Goal: Task Accomplishment & Management: Manage account settings

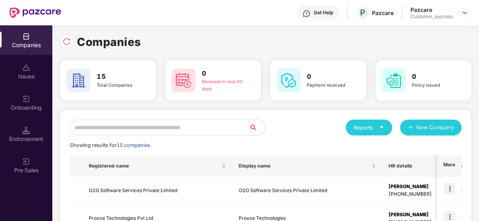
click at [139, 135] on input "text" at bounding box center [159, 128] width 179 height 16
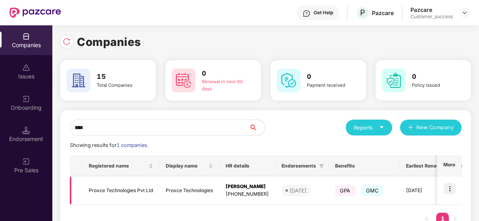
type input "****"
click at [445, 186] on img at bounding box center [449, 188] width 11 height 11
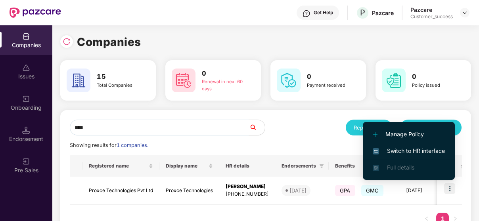
click at [423, 153] on span "Switch to HR interface" at bounding box center [408, 151] width 72 height 9
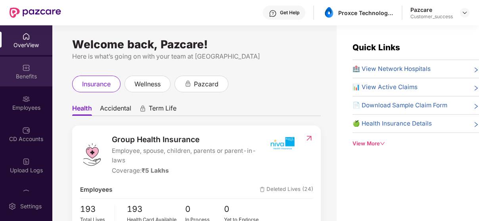
click at [25, 77] on div "Benefits" at bounding box center [26, 77] width 52 height 8
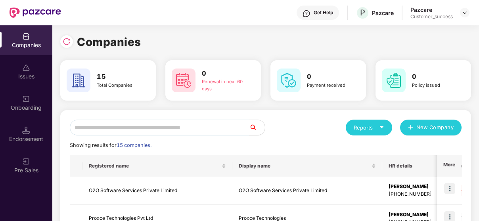
click at [179, 124] on input "text" at bounding box center [159, 128] width 179 height 16
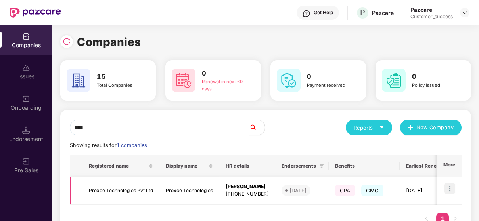
type input "****"
click at [131, 196] on td "Proxce Technologies Pvt Ltd" at bounding box center [120, 191] width 77 height 28
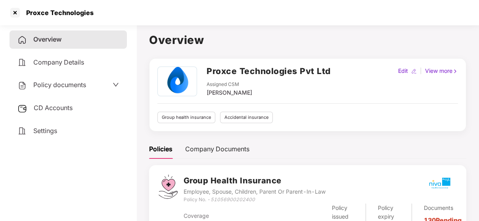
click at [45, 107] on span "CD Accounts" at bounding box center [53, 108] width 39 height 8
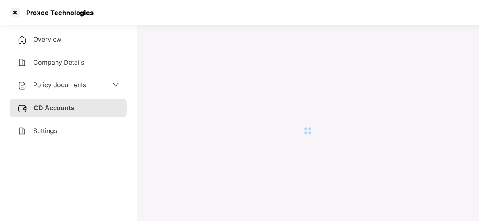
click at [65, 91] on div "Policy documents" at bounding box center [68, 85] width 117 height 18
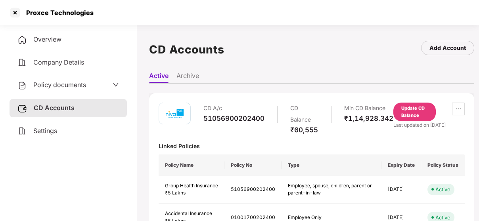
click at [73, 89] on span "Policy documents" at bounding box center [59, 85] width 53 height 8
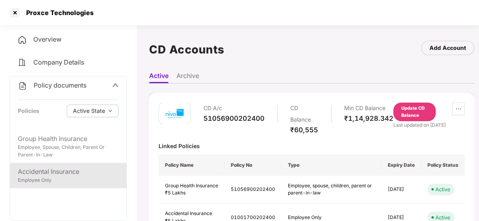
click at [33, 184] on div "Employee Only" at bounding box center [68, 181] width 101 height 8
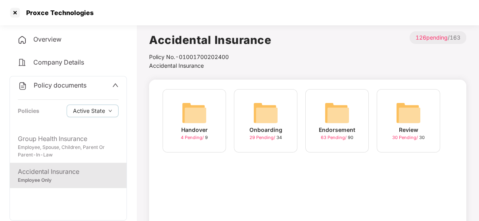
click at [269, 110] on img at bounding box center [265, 112] width 25 height 25
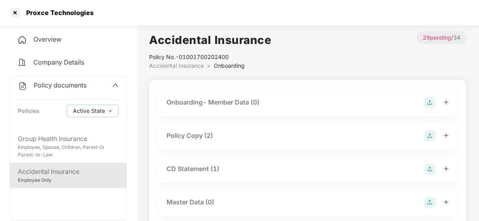
click at [209, 133] on div "Policy Copy (2)" at bounding box center [189, 136] width 46 height 10
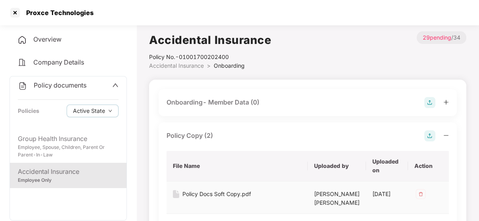
click at [211, 191] on div "Policy Docs Soft Copy.pdf" at bounding box center [216, 194] width 69 height 9
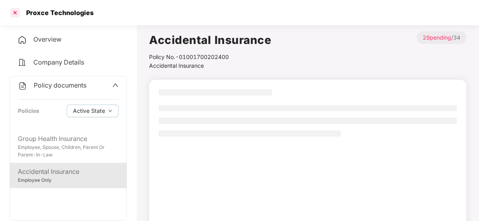
click at [15, 13] on div at bounding box center [15, 12] width 13 height 13
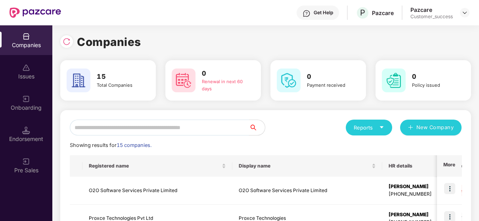
click at [217, 124] on input "text" at bounding box center [159, 128] width 179 height 16
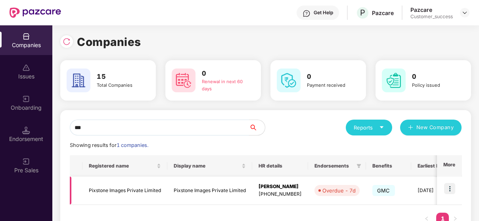
type input "***"
click at [449, 186] on img at bounding box center [449, 188] width 11 height 11
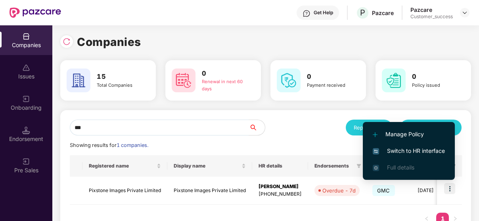
click at [421, 149] on span "Switch to HR interface" at bounding box center [408, 151] width 72 height 9
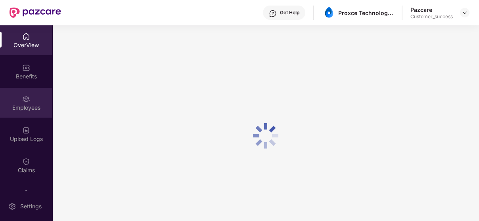
click at [25, 102] on img at bounding box center [26, 99] width 8 height 8
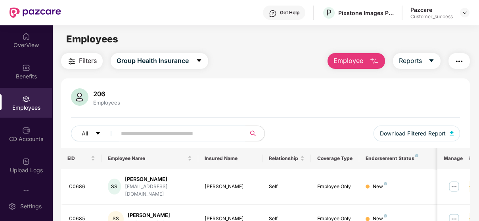
click at [141, 131] on input "text" at bounding box center [178, 134] width 114 height 12
paste input "*****"
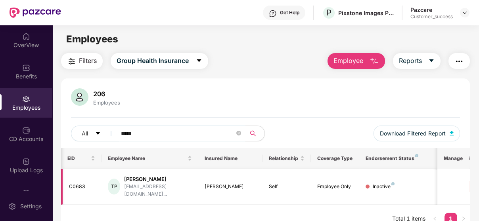
scroll to position [0, 106]
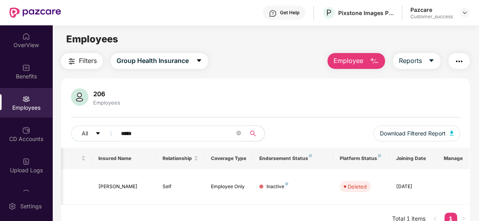
type input "*****"
click at [239, 135] on icon "close-circle" at bounding box center [238, 133] width 5 height 5
paste input "*****"
type input "*****"
click at [238, 130] on span at bounding box center [238, 134] width 5 height 8
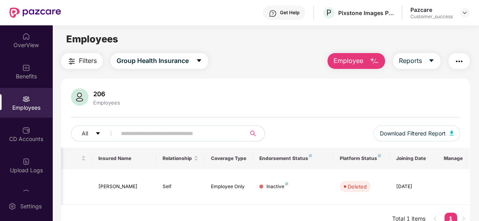
paste input "*****"
type input "*****"
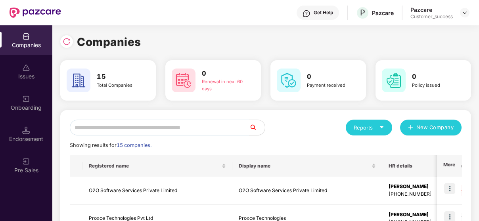
click at [206, 124] on input "text" at bounding box center [159, 128] width 179 height 16
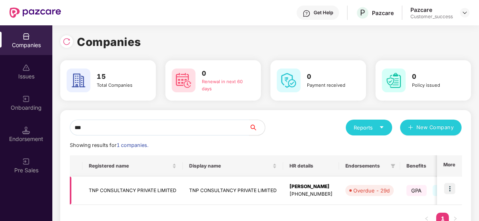
type input "***"
click at [446, 186] on img at bounding box center [449, 188] width 11 height 11
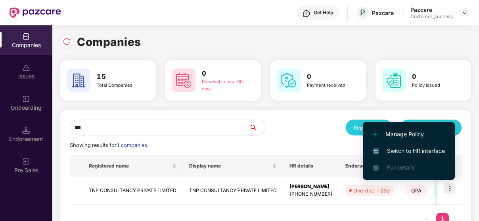
click at [418, 145] on li "Switch to HR interface" at bounding box center [409, 151] width 92 height 17
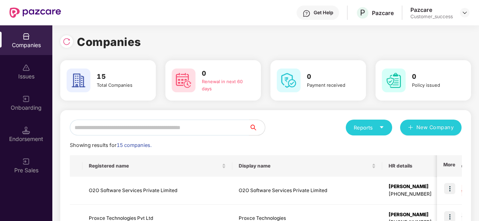
click at [137, 126] on input "text" at bounding box center [159, 128] width 179 height 16
type input "*"
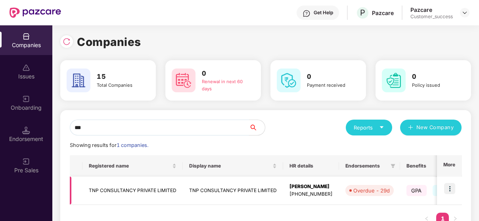
type input "***"
click at [106, 186] on td "TNP CONSULTANCY PRIVATE LIMITED" at bounding box center [132, 191] width 100 height 28
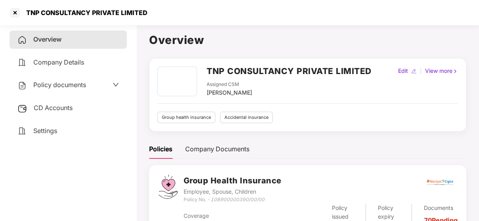
click at [48, 87] on span "Policy documents" at bounding box center [59, 85] width 53 height 8
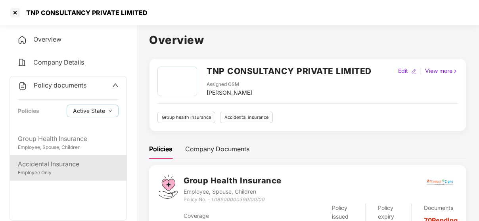
click at [51, 164] on div "Accidental Insurance" at bounding box center [68, 164] width 101 height 10
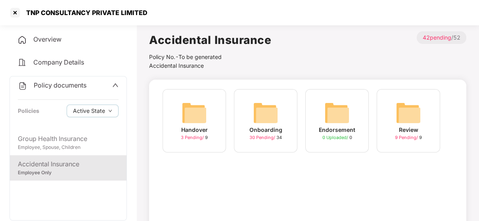
click at [262, 112] on img at bounding box center [265, 112] width 25 height 25
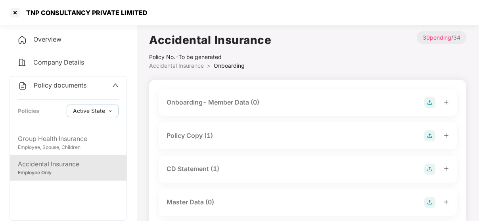
click at [217, 135] on div "Policy Copy (1)" at bounding box center [307, 135] width 282 height 11
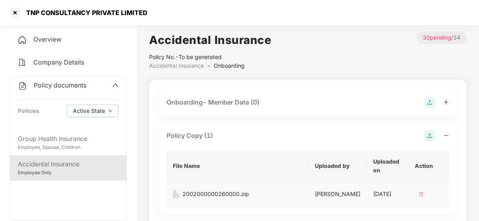
click at [226, 191] on div "2002000000260000.zip" at bounding box center [215, 194] width 67 height 9
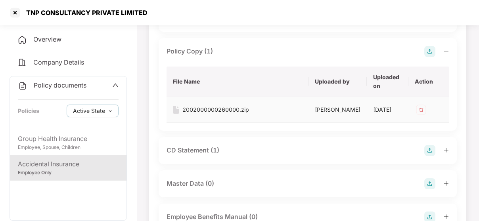
scroll to position [93, 0]
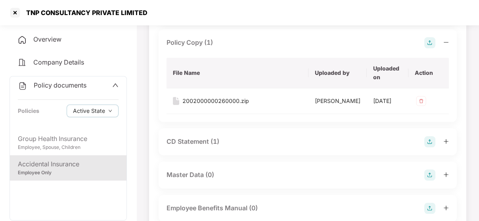
click at [427, 40] on img at bounding box center [429, 42] width 11 height 11
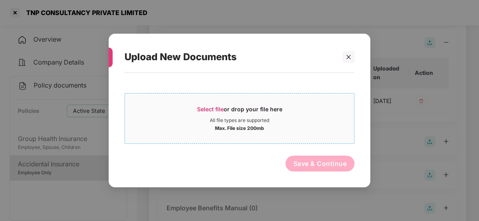
click at [237, 118] on div "All file types are supported" at bounding box center [239, 120] width 59 height 6
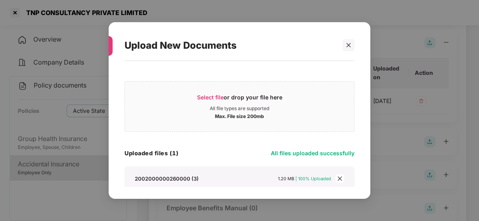
click at [336, 179] on span "close" at bounding box center [339, 178] width 9 height 9
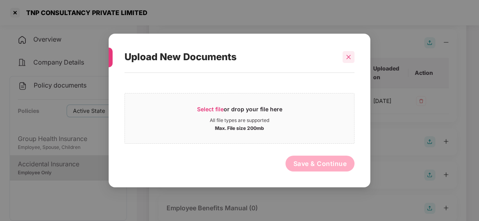
click at [353, 56] on div at bounding box center [348, 57] width 12 height 12
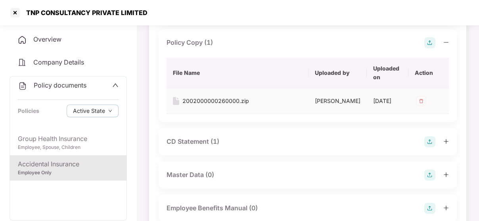
click at [424, 100] on img at bounding box center [420, 101] width 13 height 13
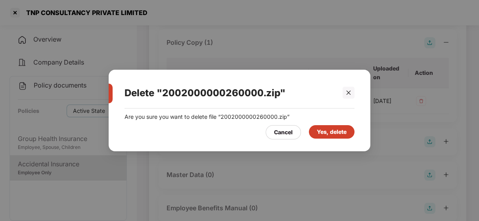
click at [334, 134] on div "Yes, delete" at bounding box center [332, 132] width 30 height 9
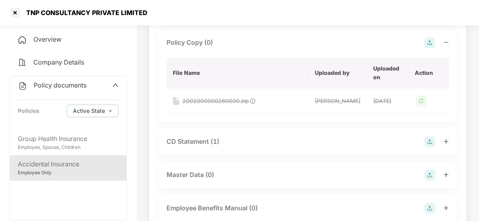
click at [426, 44] on img at bounding box center [429, 42] width 11 height 11
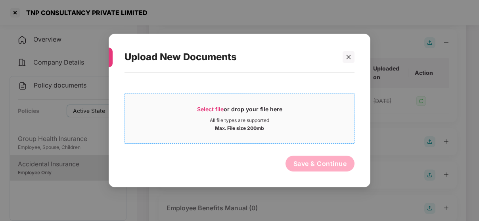
click at [227, 110] on div "Select file or drop your file here" at bounding box center [239, 111] width 85 height 12
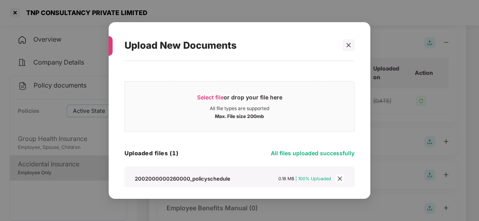
scroll to position [35, 0]
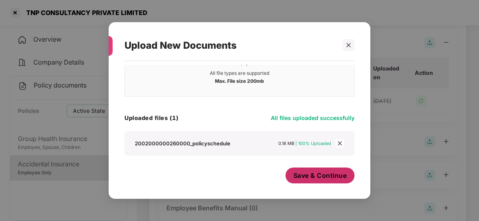
click at [322, 181] on button "Save & Continue" at bounding box center [319, 176] width 69 height 16
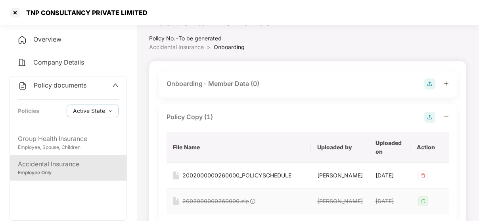
scroll to position [0, 0]
